Goal: Task Accomplishment & Management: Manage account settings

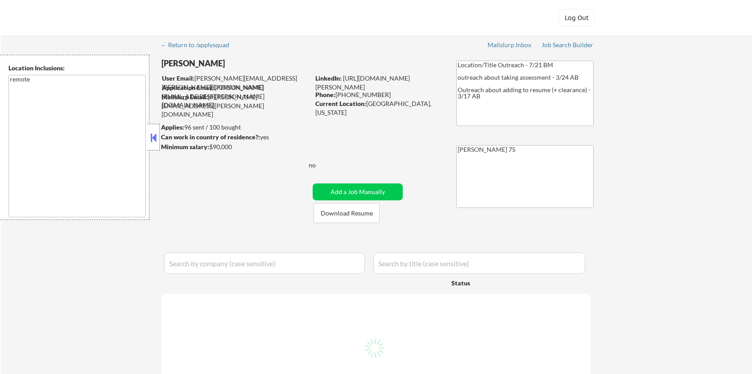
select select ""pending""
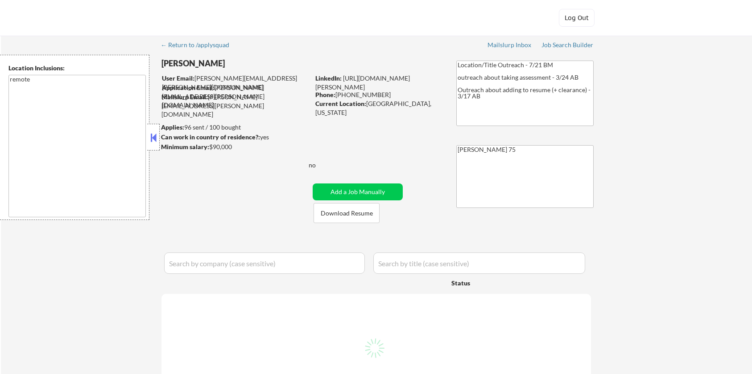
select select ""pending""
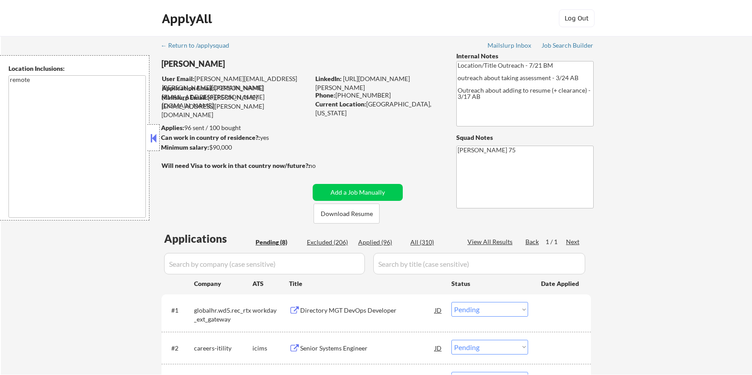
scroll to position [238, 0]
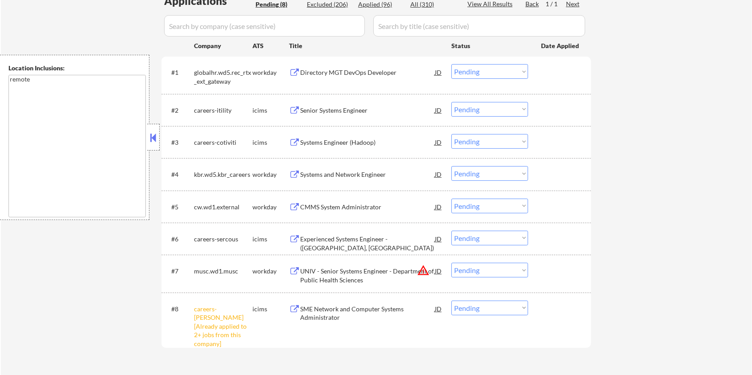
click at [342, 107] on div "Senior Systems Engineer" at bounding box center [367, 110] width 135 height 9
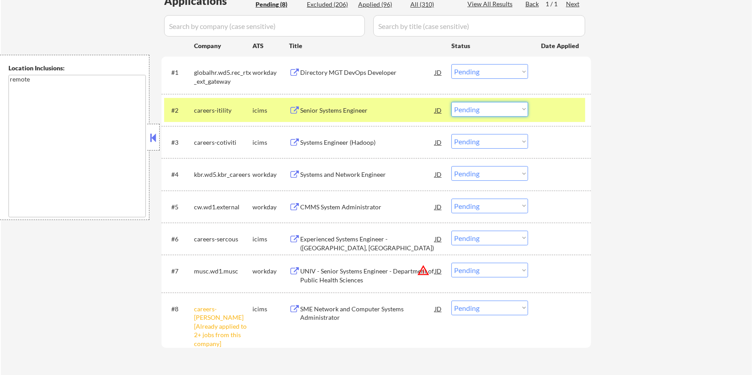
drag, startPoint x: 467, startPoint y: 105, endPoint x: 464, endPoint y: 110, distance: 6.0
click at [467, 105] on select "Choose an option... Pending Applied Excluded (Questions) Excluded (Expired) Exc…" at bounding box center [489, 109] width 77 height 15
click at [451, 102] on select "Choose an option... Pending Applied Excluded (Questions) Excluded (Expired) Exc…" at bounding box center [489, 109] width 77 height 15
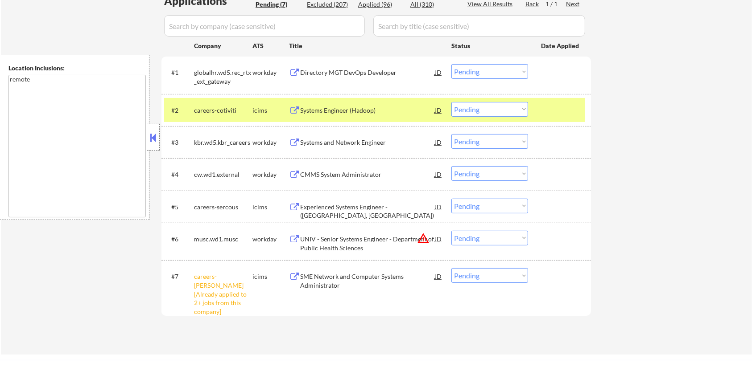
click at [333, 112] on div "Systems Engineer (Hadoop)" at bounding box center [367, 110] width 135 height 9
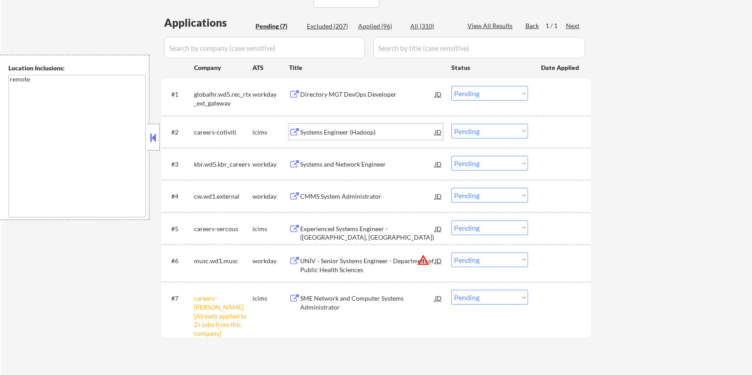
scroll to position [119, 0]
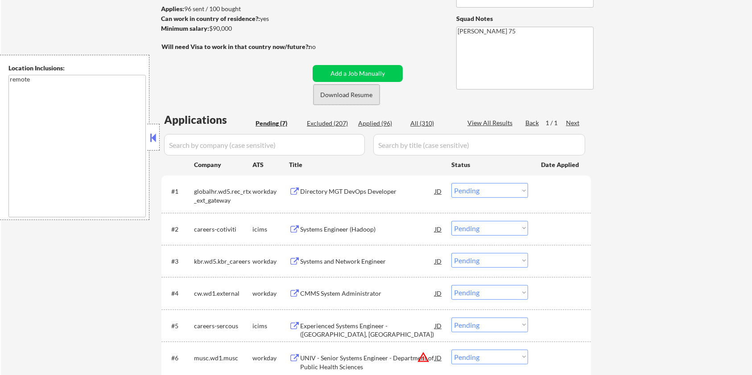
click at [353, 94] on button "Download Resume" at bounding box center [346, 95] width 66 height 20
drag, startPoint x: 236, startPoint y: 29, endPoint x: 210, endPoint y: 28, distance: 25.9
click at [210, 28] on div "Minimum salary: $90,000" at bounding box center [235, 28] width 148 height 9
copy div "$90,000"
click at [480, 229] on select "Choose an option... Pending Applied Excluded (Questions) Excluded (Expired) Exc…" at bounding box center [489, 228] width 77 height 15
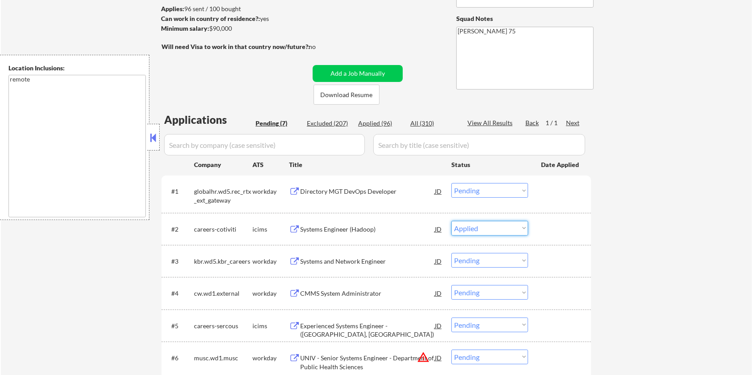
click at [451, 221] on select "Choose an option... Pending Applied Excluded (Questions) Excluded (Expired) Exc…" at bounding box center [489, 228] width 77 height 15
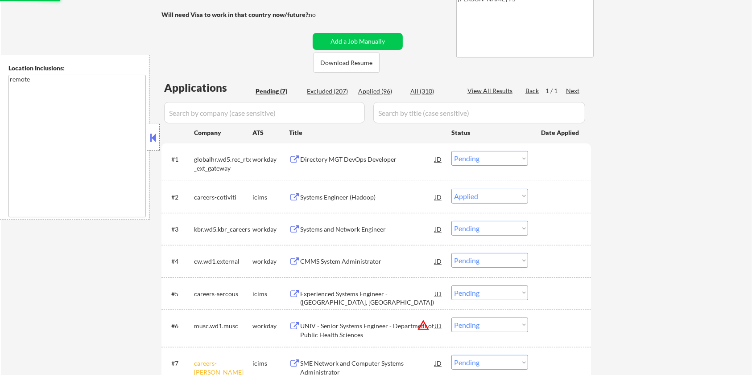
scroll to position [178, 0]
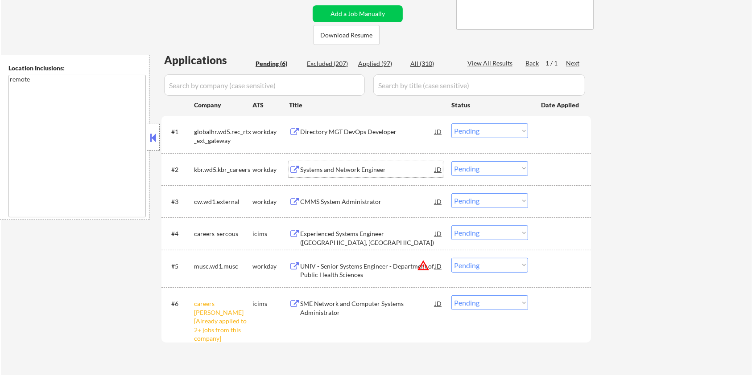
click at [319, 169] on div "Systems and Network Engineer" at bounding box center [367, 169] width 135 height 9
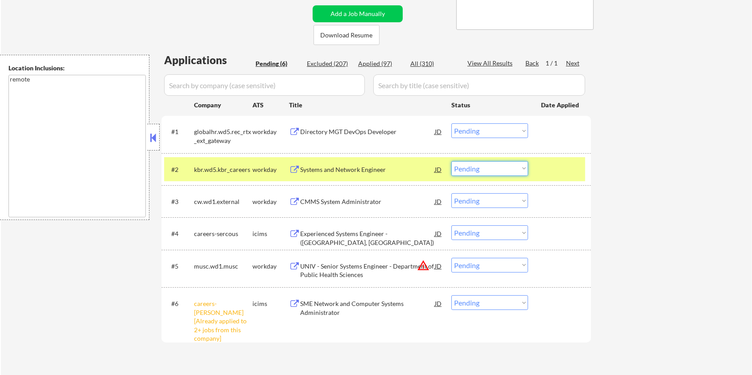
click at [474, 168] on select "Choose an option... Pending Applied Excluded (Questions) Excluded (Expired) Exc…" at bounding box center [489, 168] width 77 height 15
click at [451, 161] on select "Choose an option... Pending Applied Excluded (Questions) Excluded (Expired) Exc…" at bounding box center [489, 168] width 77 height 15
select select ""pending""
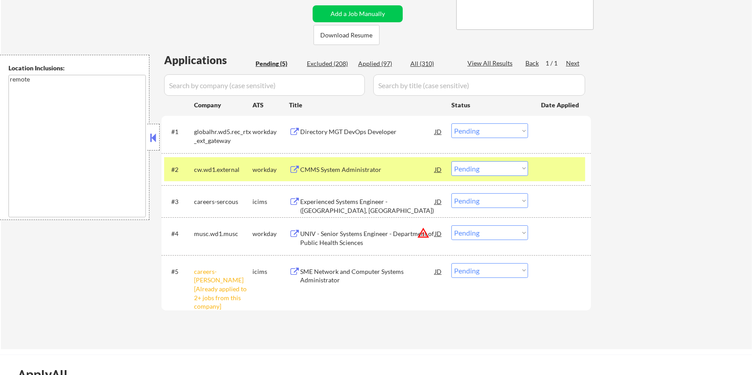
click at [337, 201] on div "Experienced Systems Engineer - ([GEOGRAPHIC_DATA], [GEOGRAPHIC_DATA])" at bounding box center [367, 205] width 135 height 17
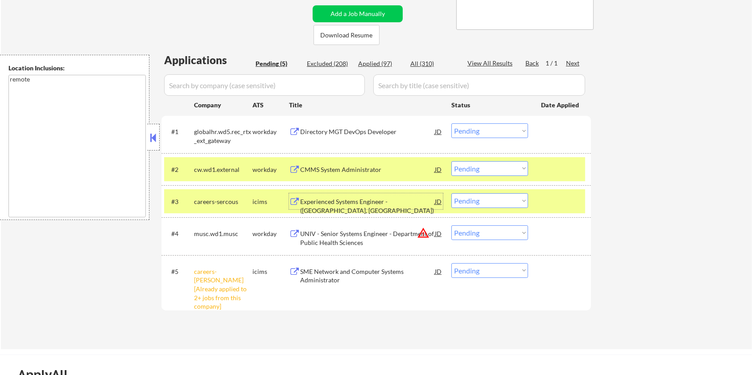
click at [504, 201] on select "Choose an option... Pending Applied Excluded (Questions) Excluded (Expired) Exc…" at bounding box center [489, 200] width 77 height 15
click at [451, 193] on select "Choose an option... Pending Applied Excluded (Questions) Excluded (Expired) Exc…" at bounding box center [489, 200] width 77 height 15
select select ""pending""
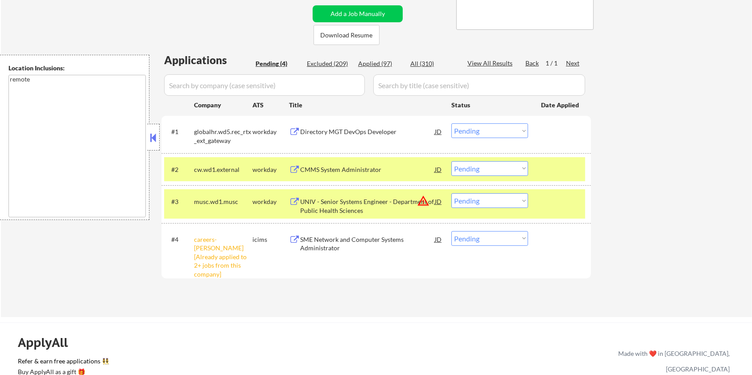
click at [346, 168] on div "CMMS System Administrator" at bounding box center [367, 169] width 135 height 9
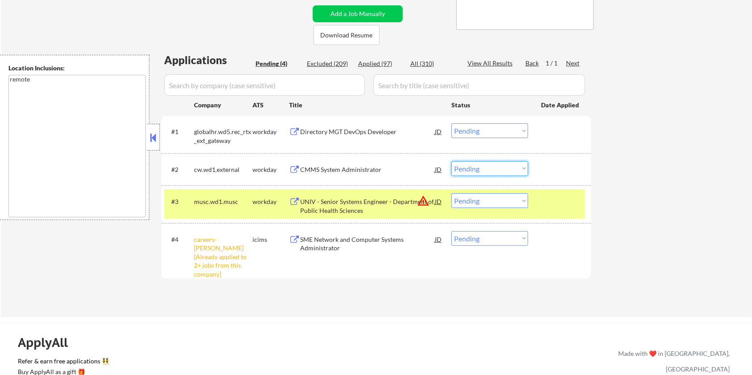
click at [497, 166] on select "Choose an option... Pending Applied Excluded (Questions) Excluded (Expired) Exc…" at bounding box center [489, 168] width 77 height 15
click at [451, 161] on select "Choose an option... Pending Applied Excluded (Questions) Excluded (Expired) Exc…" at bounding box center [489, 168] width 77 height 15
select select ""pending""
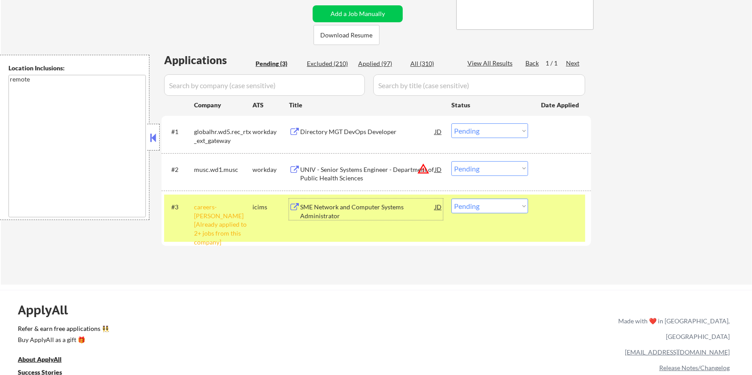
click at [327, 213] on div "SME Network and Computer Systems Administrator" at bounding box center [367, 211] width 135 height 17
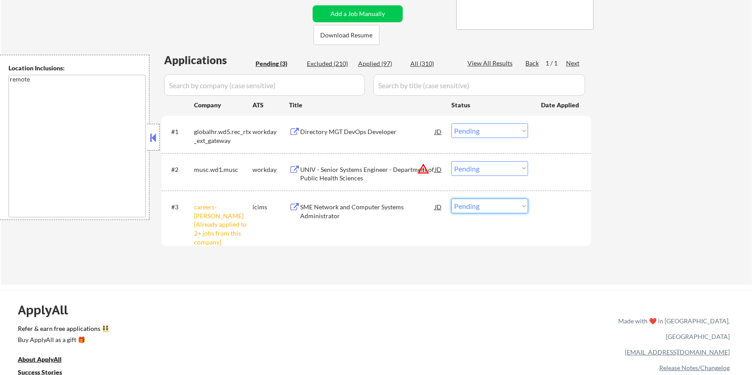
click at [493, 205] on select "Choose an option... Pending Applied Excluded (Questions) Excluded (Expired) Exc…" at bounding box center [489, 206] width 77 height 15
select select ""excluded__other_""
click at [451, 199] on select "Choose an option... Pending Applied Excluded (Questions) Excluded (Expired) Exc…" at bounding box center [489, 206] width 77 height 15
click at [496, 329] on div "ApplyAll Refer & earn free applications 👯‍♀️ Buy ApplyAll as a gift 🎁 About App…" at bounding box center [376, 366] width 752 height 141
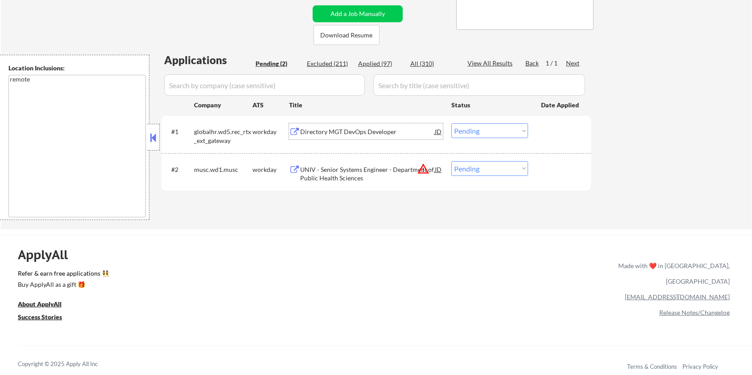
click at [301, 131] on div "Directory MGT DevOps Developer" at bounding box center [367, 131] width 135 height 9
